Goal: Task Accomplishment & Management: Manage account settings

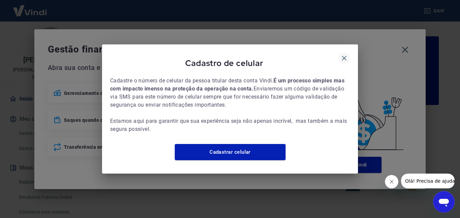
click at [346, 56] on icon "button" at bounding box center [344, 58] width 5 height 5
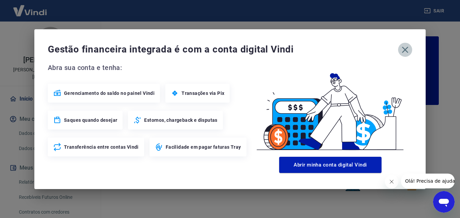
click at [405, 48] on icon "button" at bounding box center [405, 49] width 11 height 11
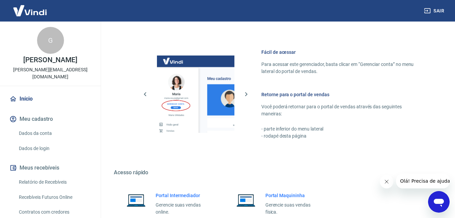
scroll to position [404, 0]
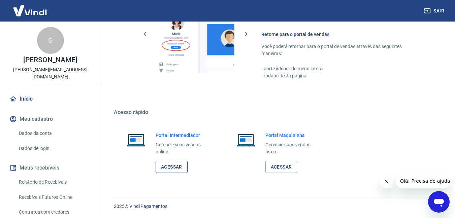
click at [176, 166] on link "Acessar" at bounding box center [172, 167] width 32 height 12
